Goal: Obtain resource: Download file/media

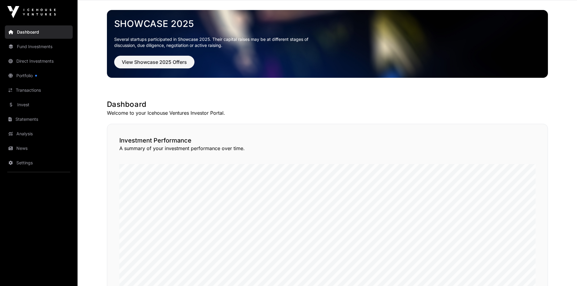
scroll to position [151, 0]
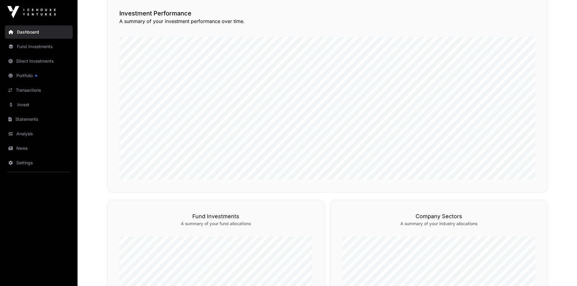
click at [28, 59] on link "Direct Investments" at bounding box center [39, 61] width 68 height 13
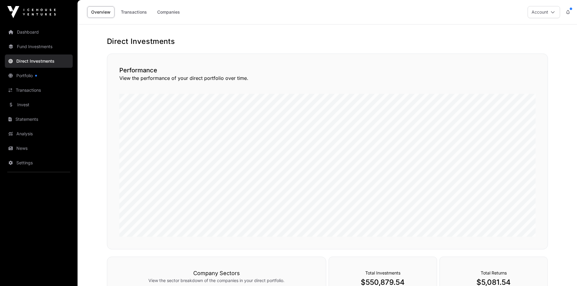
click at [175, 15] on link "Companies" at bounding box center [168, 12] width 31 height 12
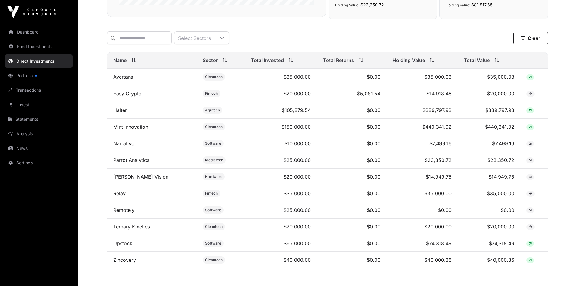
scroll to position [182, 0]
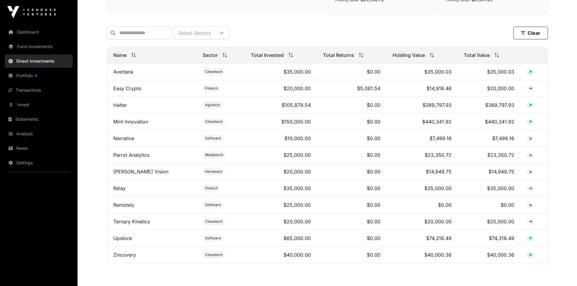
click at [132, 125] on link "Mint Innovation" at bounding box center [130, 122] width 35 height 6
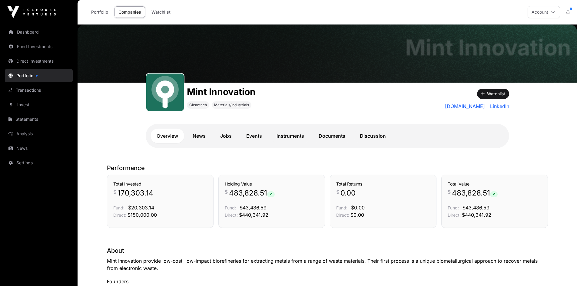
click at [333, 136] on link "Documents" at bounding box center [332, 136] width 39 height 15
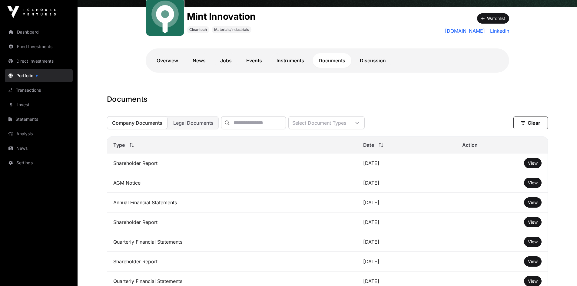
scroll to position [91, 0]
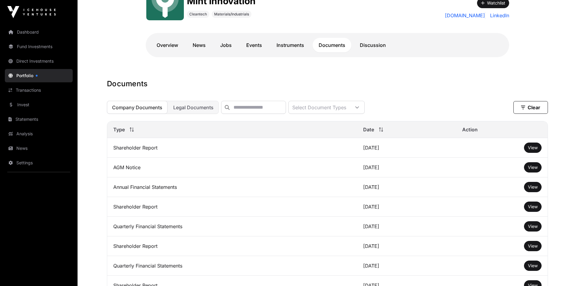
click at [534, 149] on span "View" at bounding box center [533, 147] width 10 height 5
